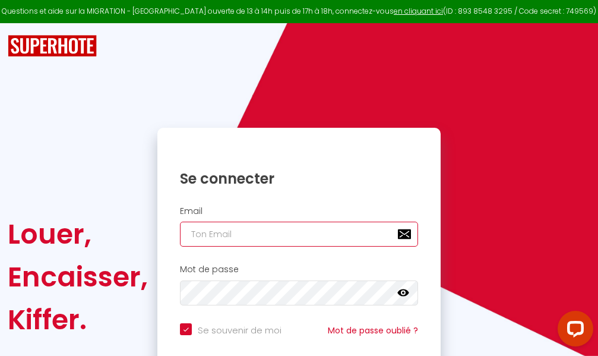
click at [315, 236] on input "email" at bounding box center [299, 233] width 238 height 25
type input "m"
checkbox input "true"
type input "ma"
checkbox input "true"
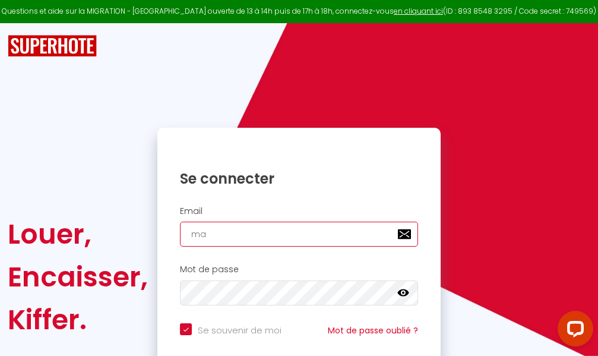
type input "mar"
checkbox input "true"
type input "marc"
checkbox input "true"
type input "marcd"
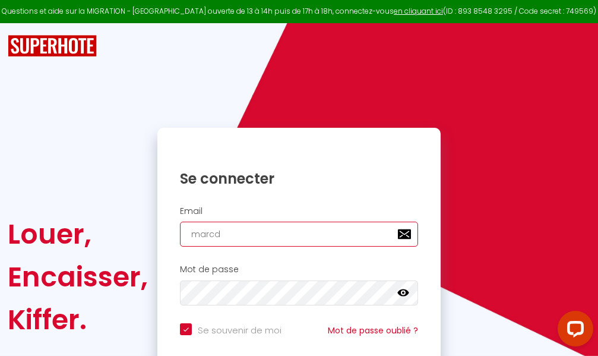
checkbox input "true"
type input "marcdp"
checkbox input "true"
type input "marcdpo"
checkbox input "true"
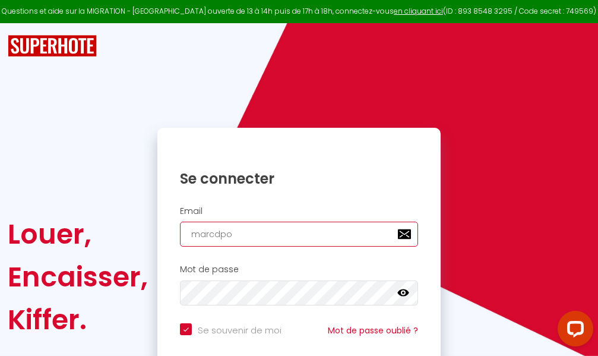
type input "marcdpoz"
checkbox input "true"
type input "marcdpoz."
checkbox input "true"
type input "marcdpoz.l"
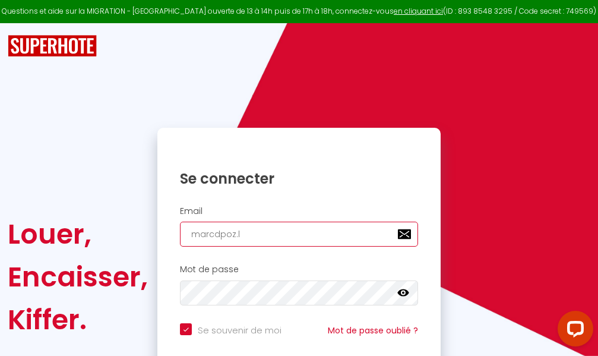
checkbox input "true"
type input "marcdpoz.lo"
checkbox input "true"
type input "marcdpoz.loc"
checkbox input "true"
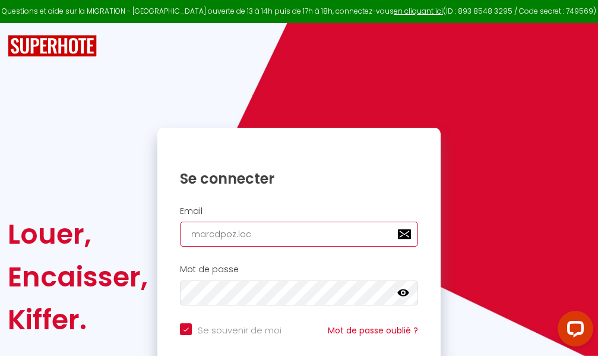
type input "marcdpoz.loca"
checkbox input "true"
type input "marcdpoz.locat"
checkbox input "true"
type input "marcdpoz.locati"
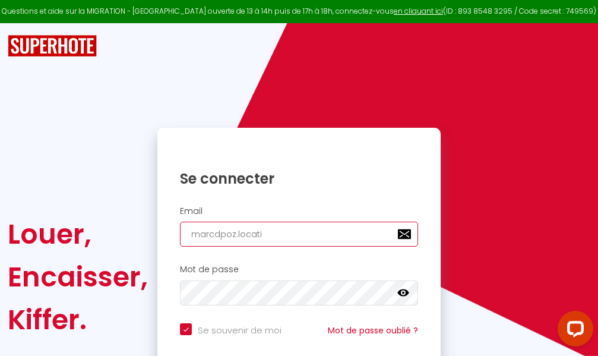
checkbox input "true"
type input "marcdpoz.locatio"
checkbox input "true"
type input "marcdpoz.location"
checkbox input "true"
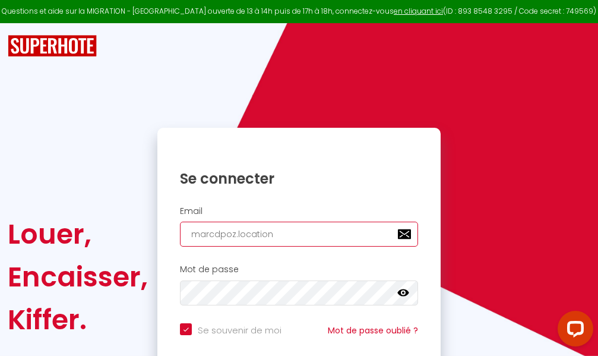
type input "marcdpoz.location@"
checkbox input "true"
type input "marcdpoz.location@g"
checkbox input "true"
type input "marcdpoz.location@gm"
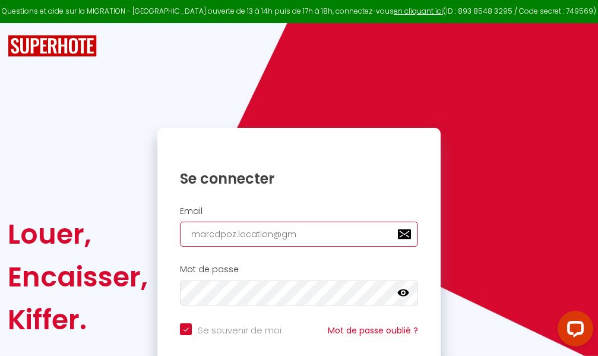
checkbox input "true"
type input "marcdpoz.location@gma"
checkbox input "true"
type input "marcdpoz.location@gmai"
checkbox input "true"
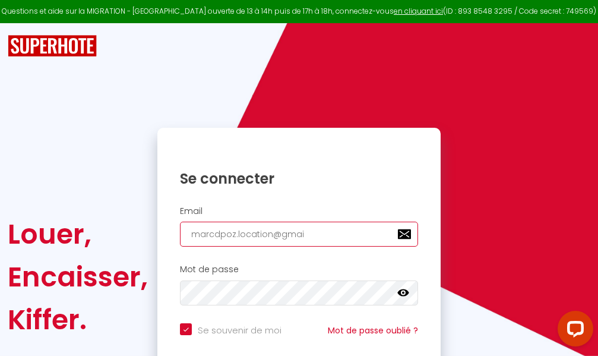
type input "[EMAIL_ADDRESS]"
checkbox input "true"
type input "[EMAIL_ADDRESS]."
checkbox input "true"
type input "marcdpoz.location@gmail.c"
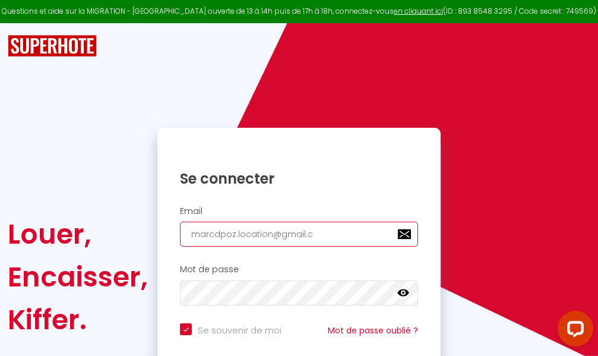
checkbox input "true"
type input "[EMAIL_ADDRESS][DOMAIN_NAME]"
checkbox input "true"
type input "[EMAIL_ADDRESS][DOMAIN_NAME]"
checkbox input "true"
